Goal: Find specific page/section: Find specific page/section

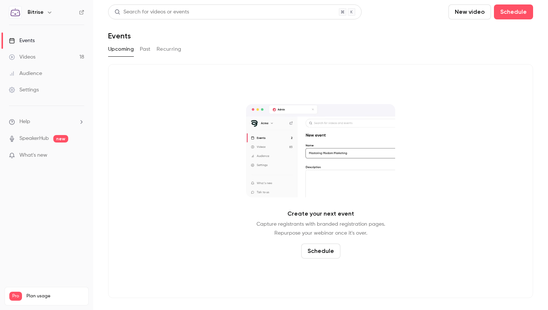
click at [143, 49] on button "Past" at bounding box center [145, 49] width 11 height 12
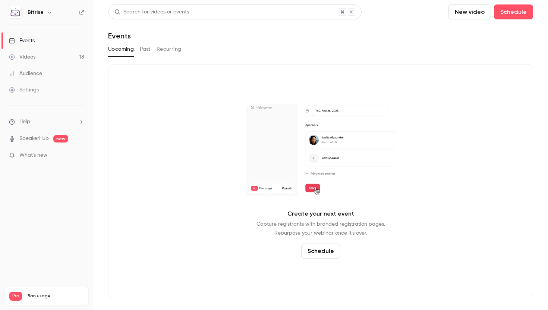
click at [143, 49] on button "Past" at bounding box center [145, 49] width 11 height 12
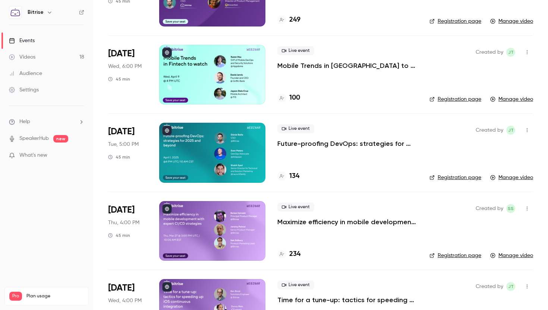
scroll to position [570, 0]
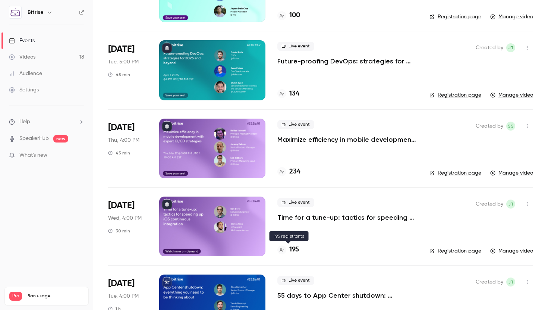
click at [295, 252] on h4 "195" at bounding box center [294, 249] width 10 height 10
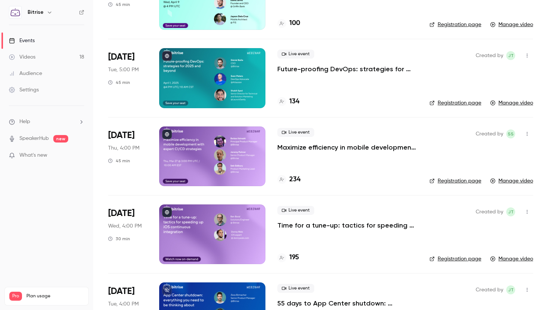
scroll to position [562, 0]
click at [470, 262] on link "Registration page" at bounding box center [455, 258] width 52 height 7
